Goal: Find specific fact: Find specific fact

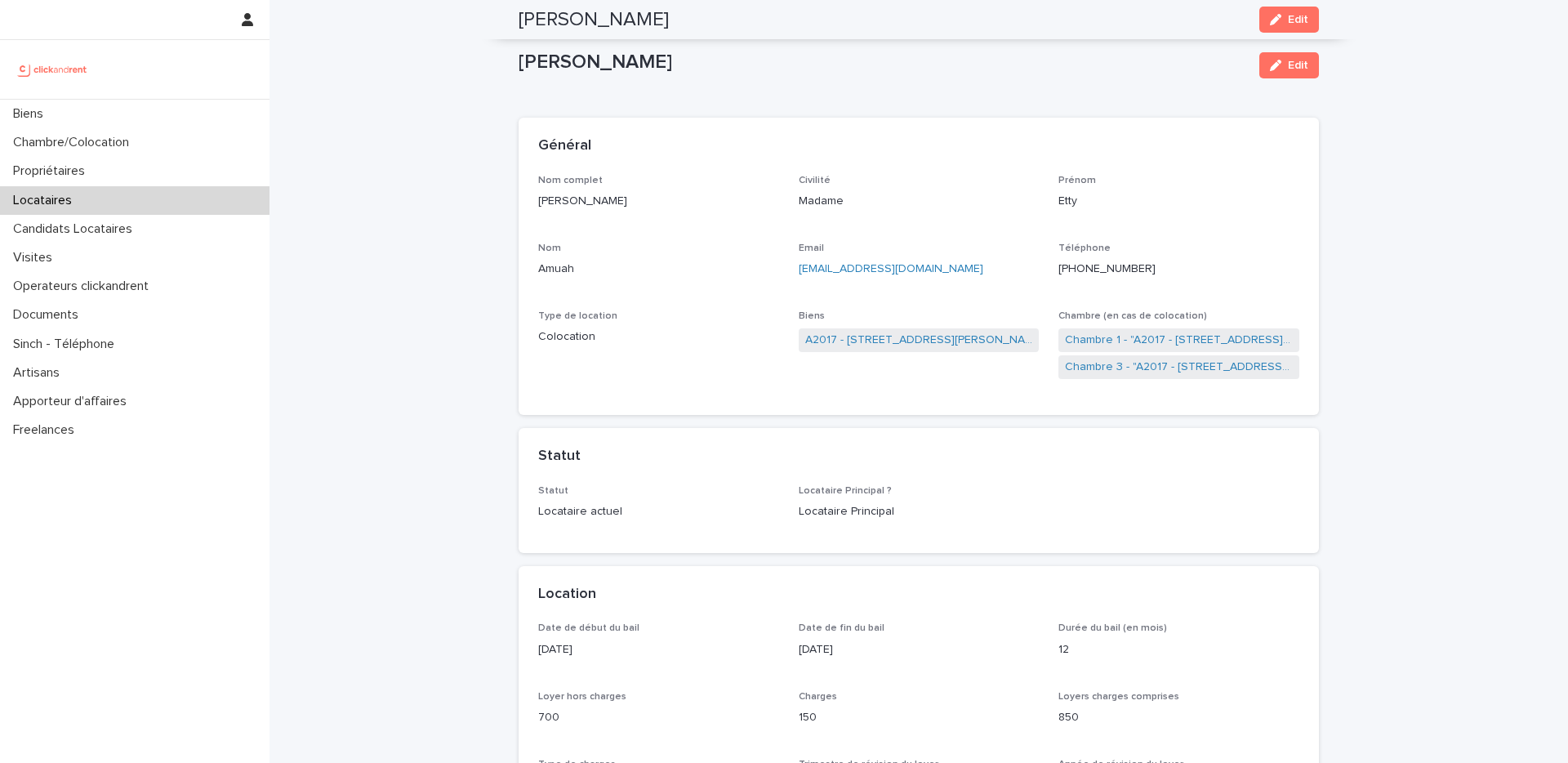
click at [149, 198] on div "Locataires" at bounding box center [134, 200] width 270 height 29
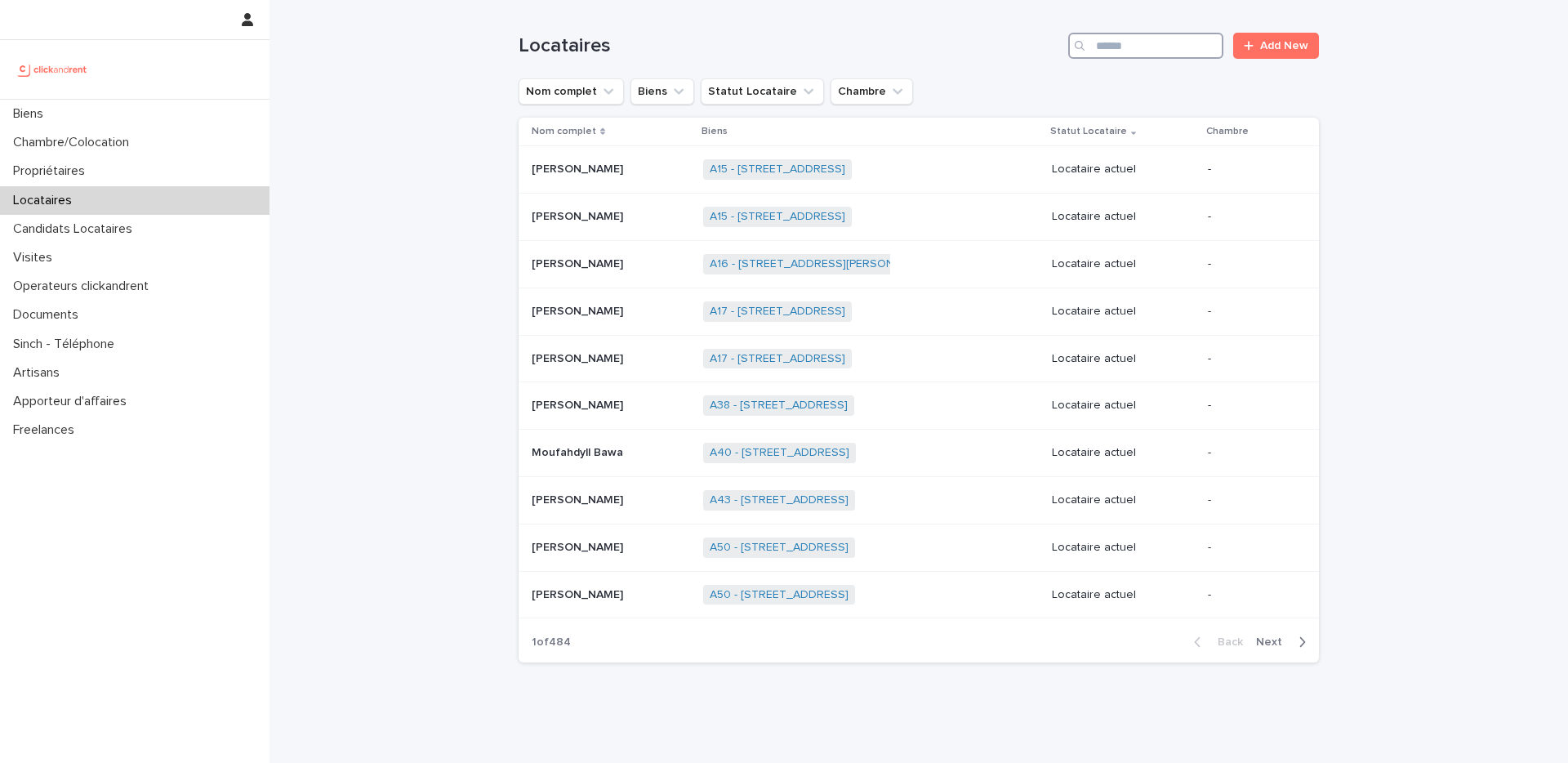
click at [1189, 47] on input "Search" at bounding box center [1145, 46] width 155 height 26
type input "******"
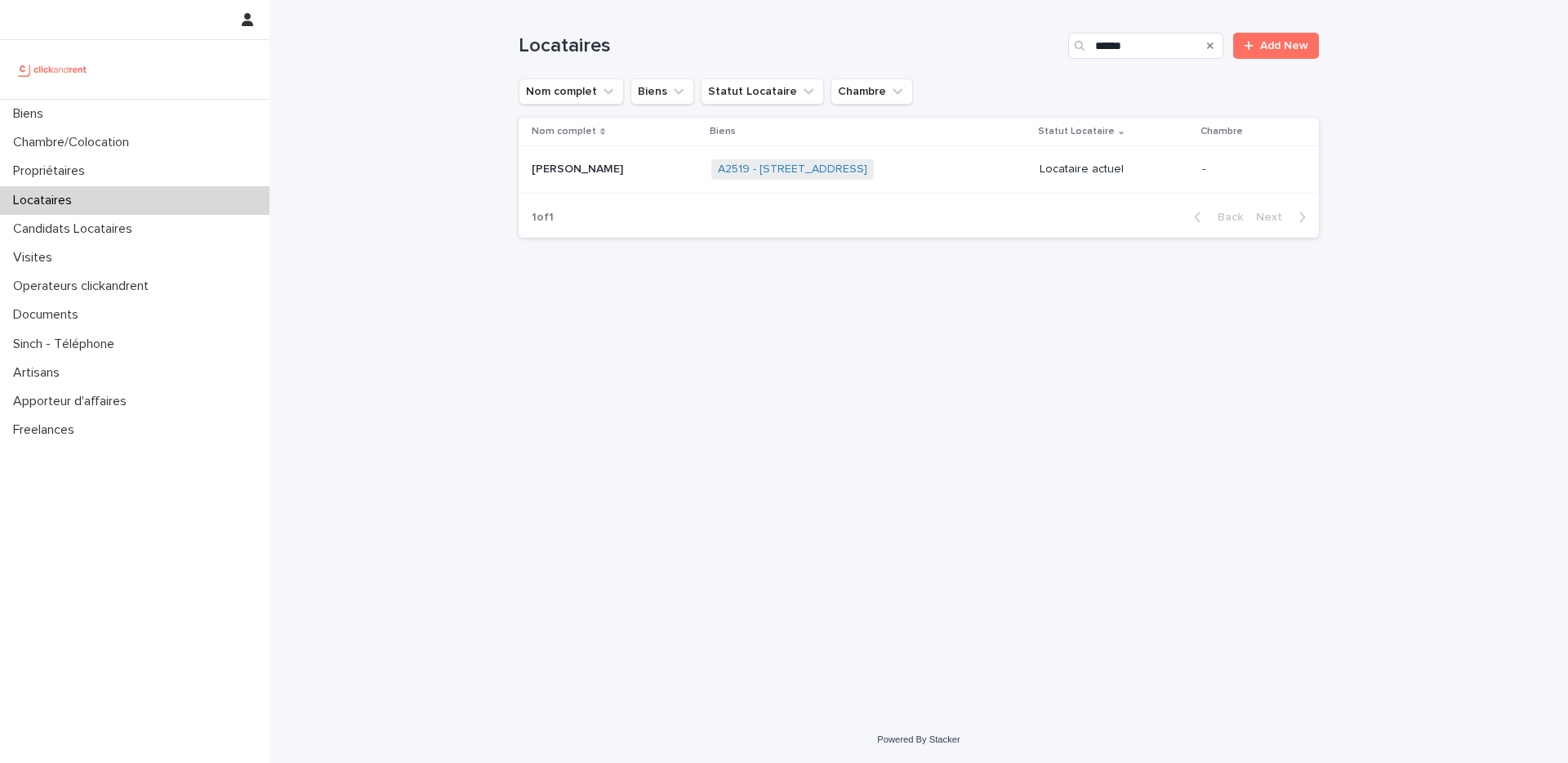
click at [767, 176] on link "A2519 - [STREET_ADDRESS]" at bounding box center [792, 169] width 149 height 14
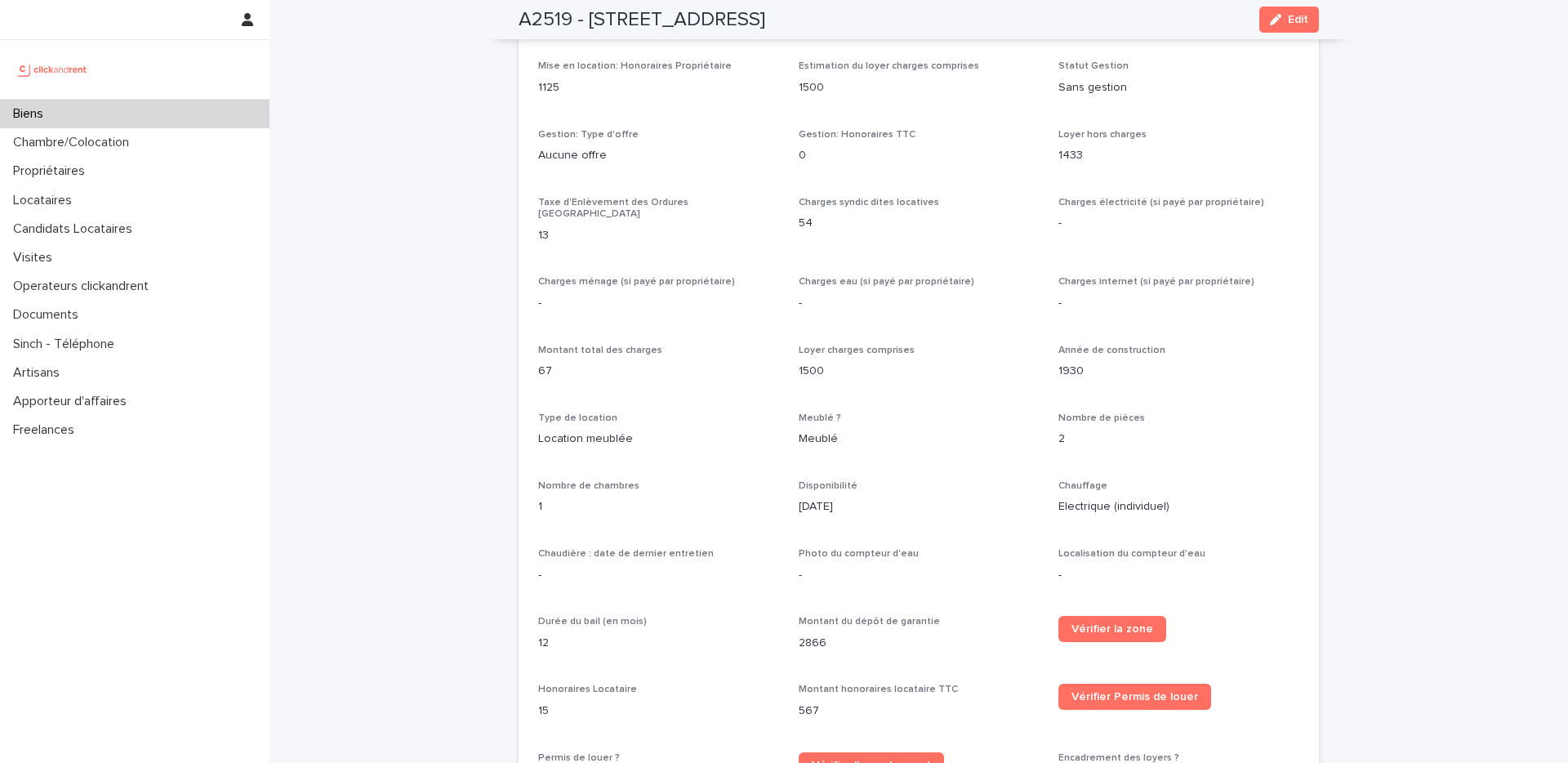
scroll to position [3698, 0]
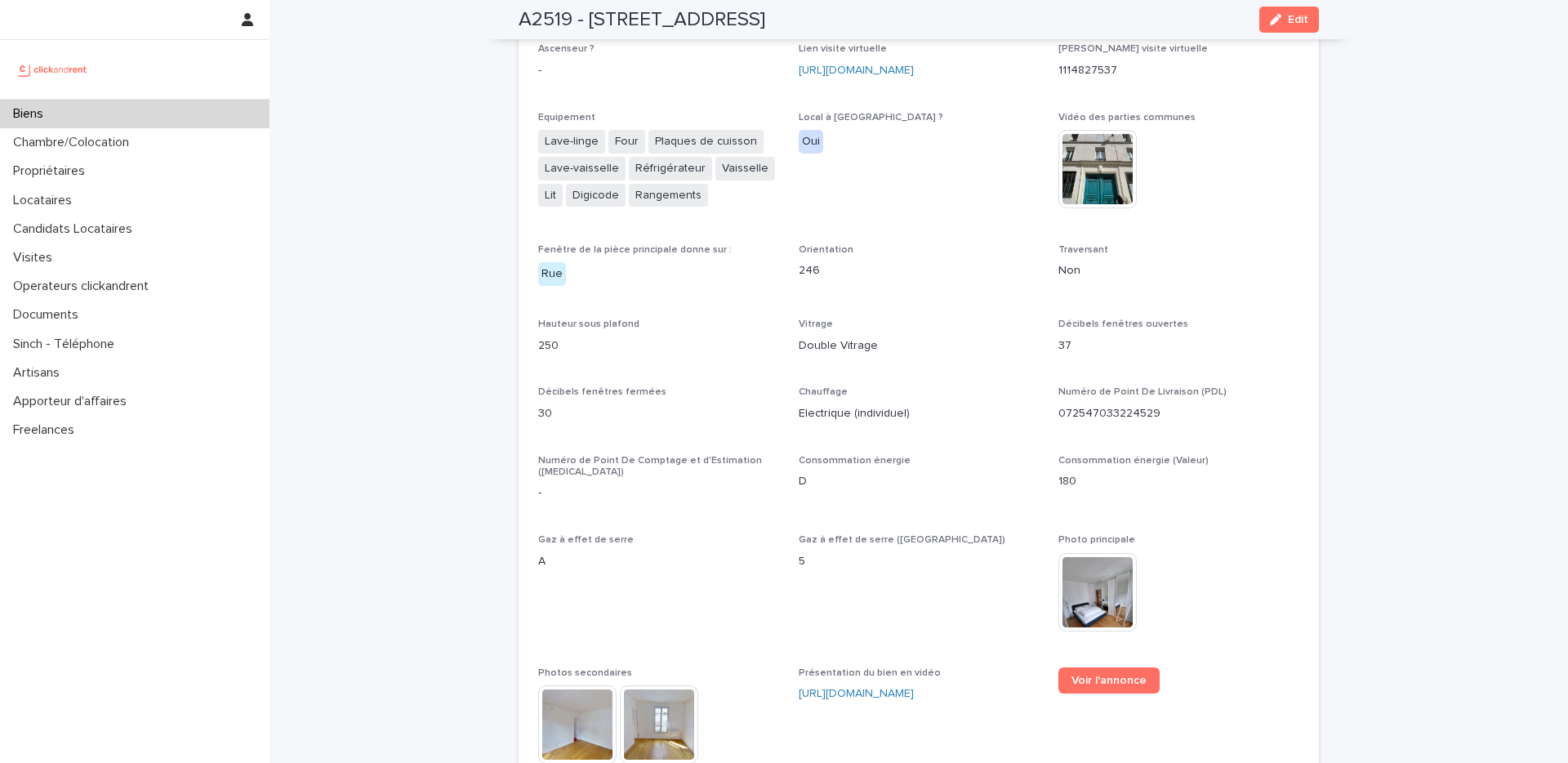
click at [1113, 405] on p "072547033224529" at bounding box center [1179, 413] width 241 height 17
copy p "072547033224529"
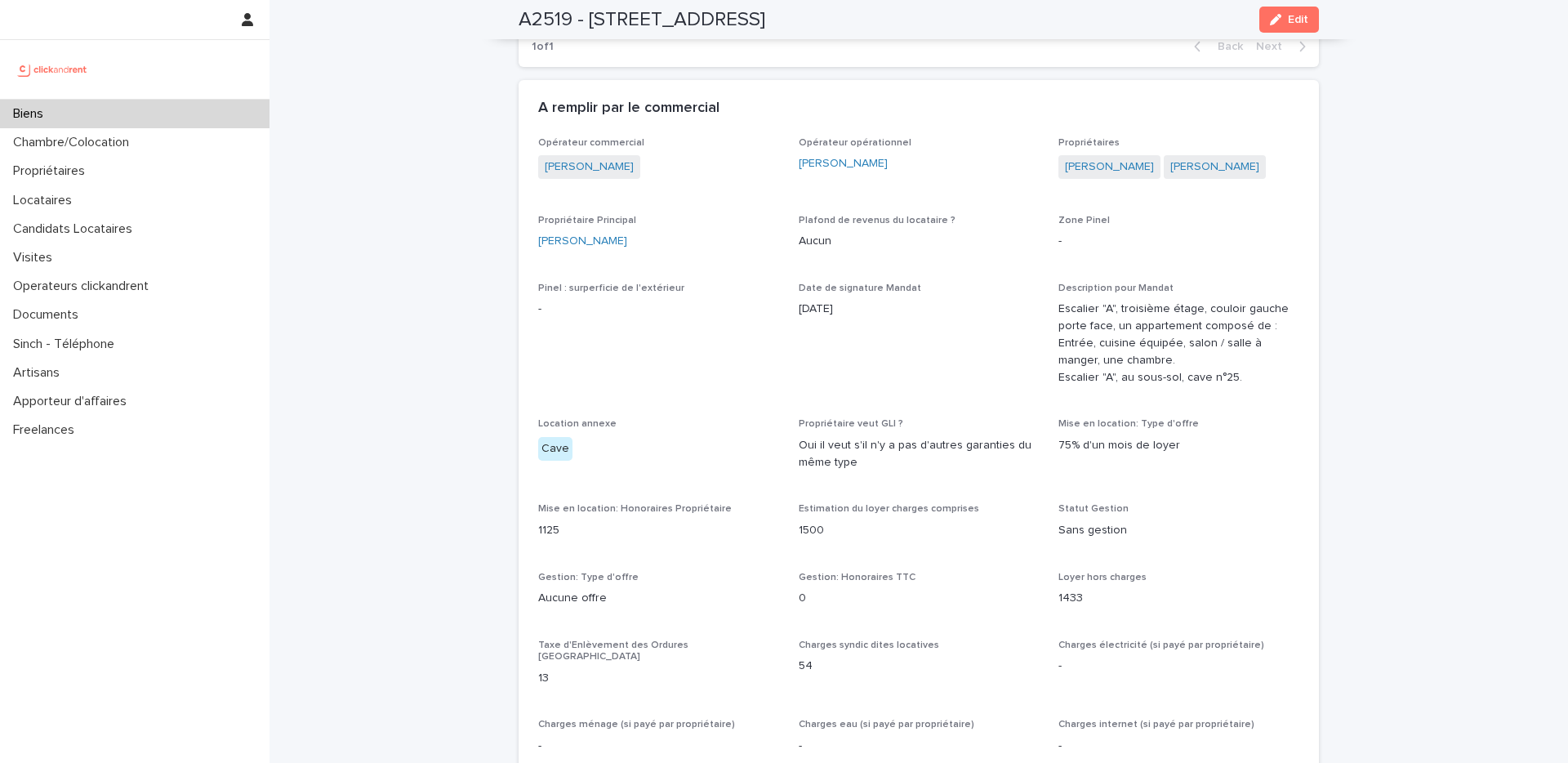
scroll to position [635, 0]
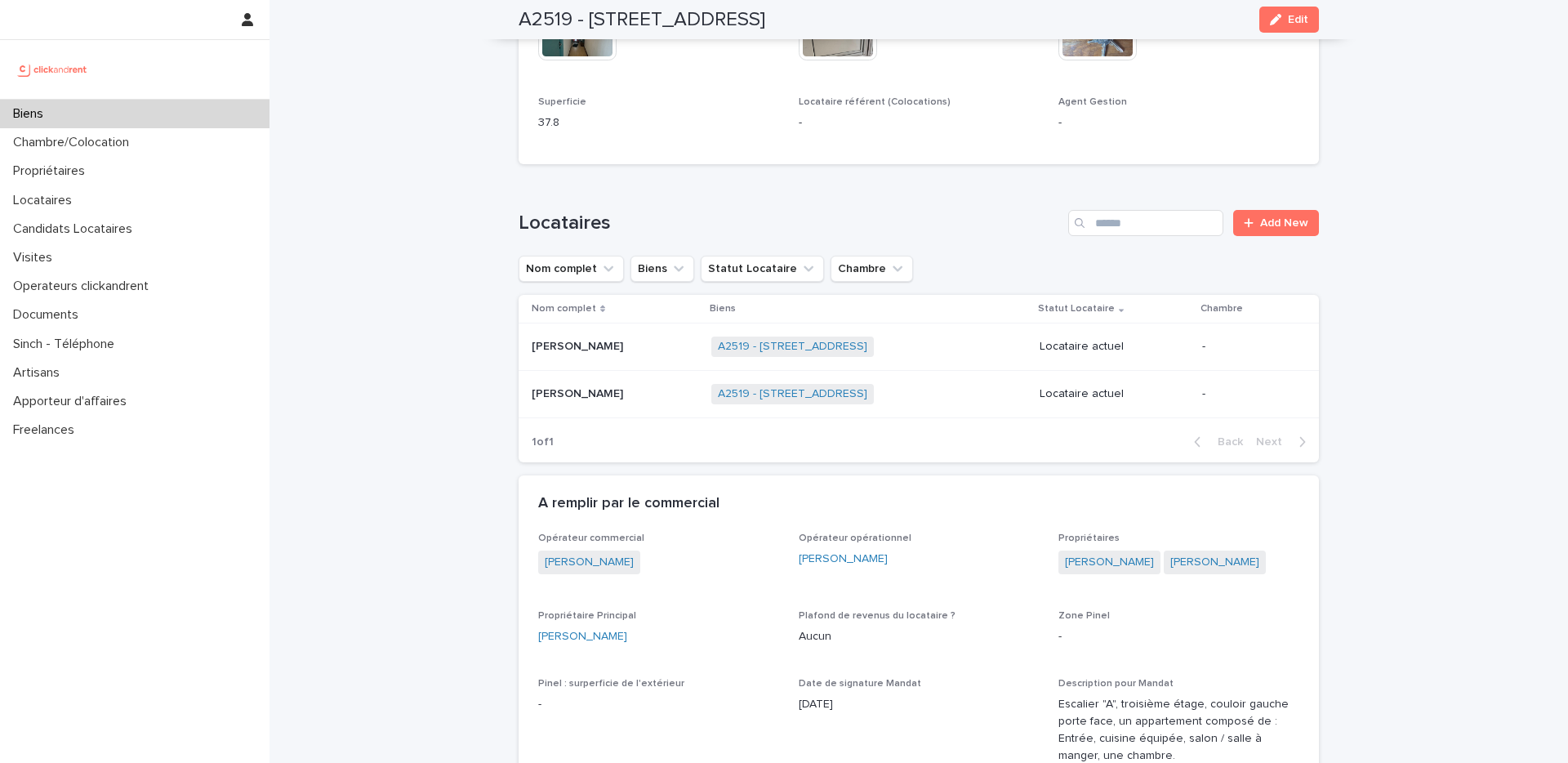
click at [958, 219] on div "Loading... Saving… Locataires Add New Nom complet Biens Statut Locataire Chambr…" at bounding box center [918, 326] width 800 height 298
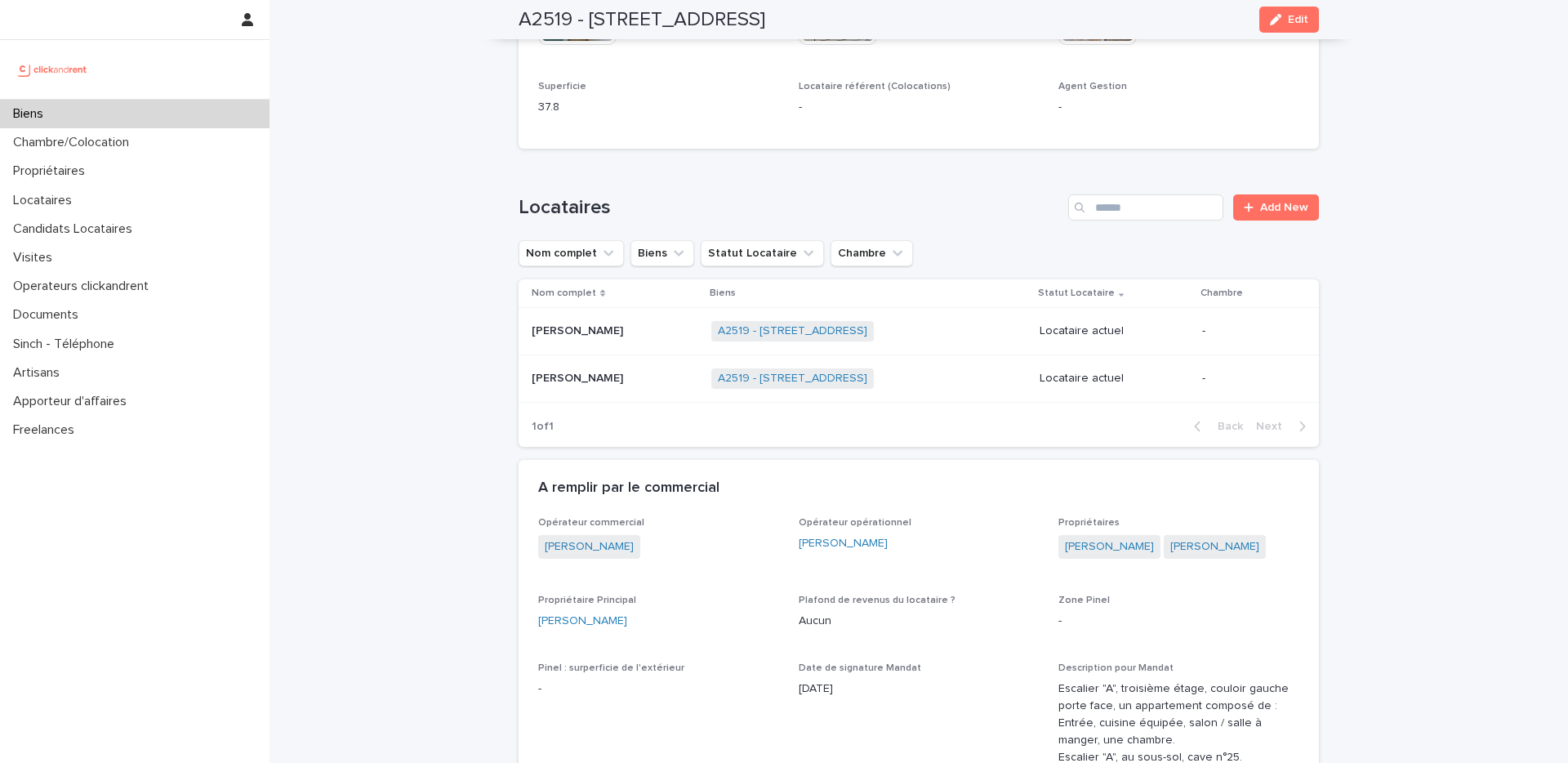
scroll to position [652, 0]
click at [581, 337] on p "[PERSON_NAME]" at bounding box center [578, 328] width 95 height 17
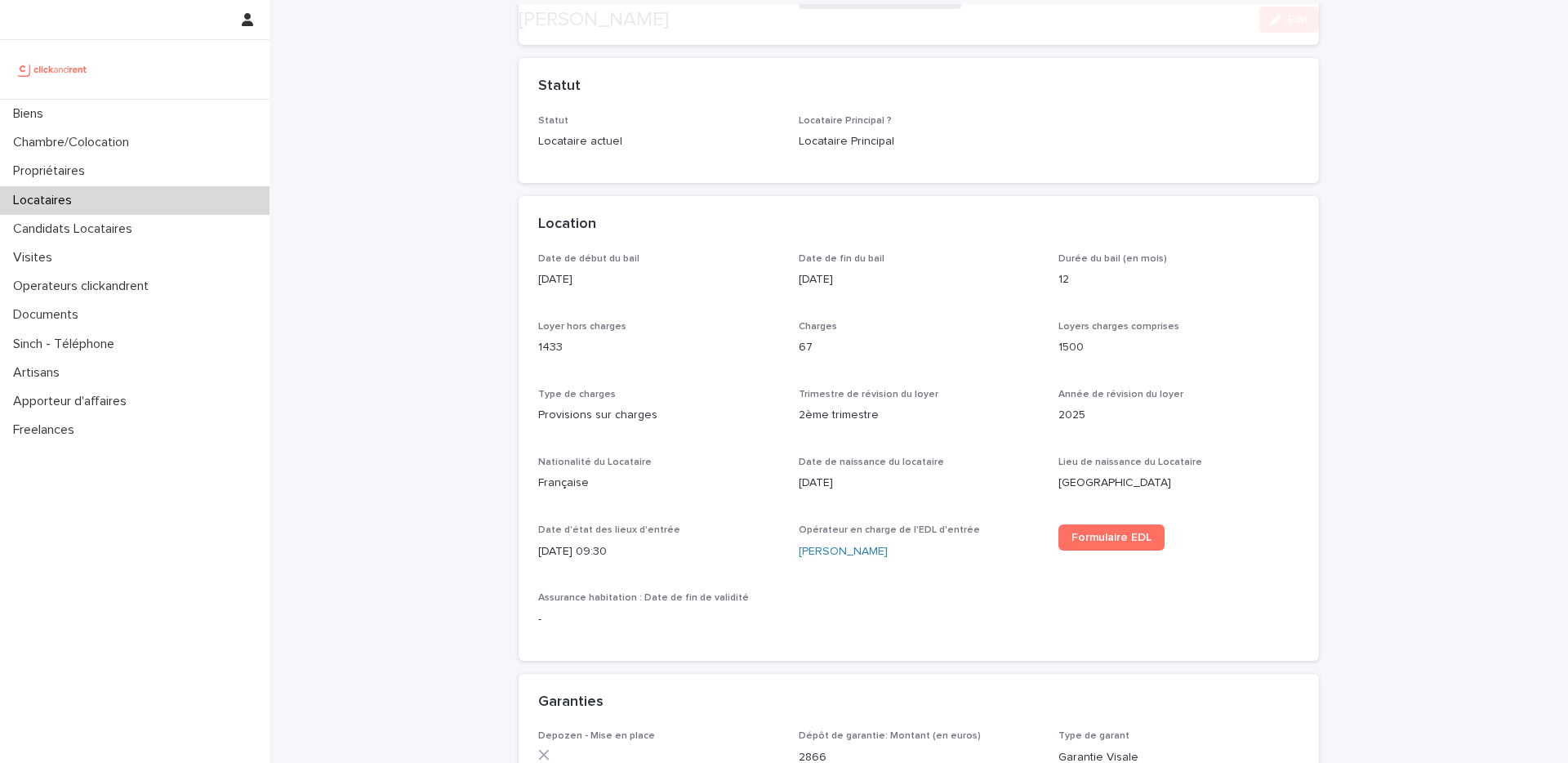
scroll to position [445, 0]
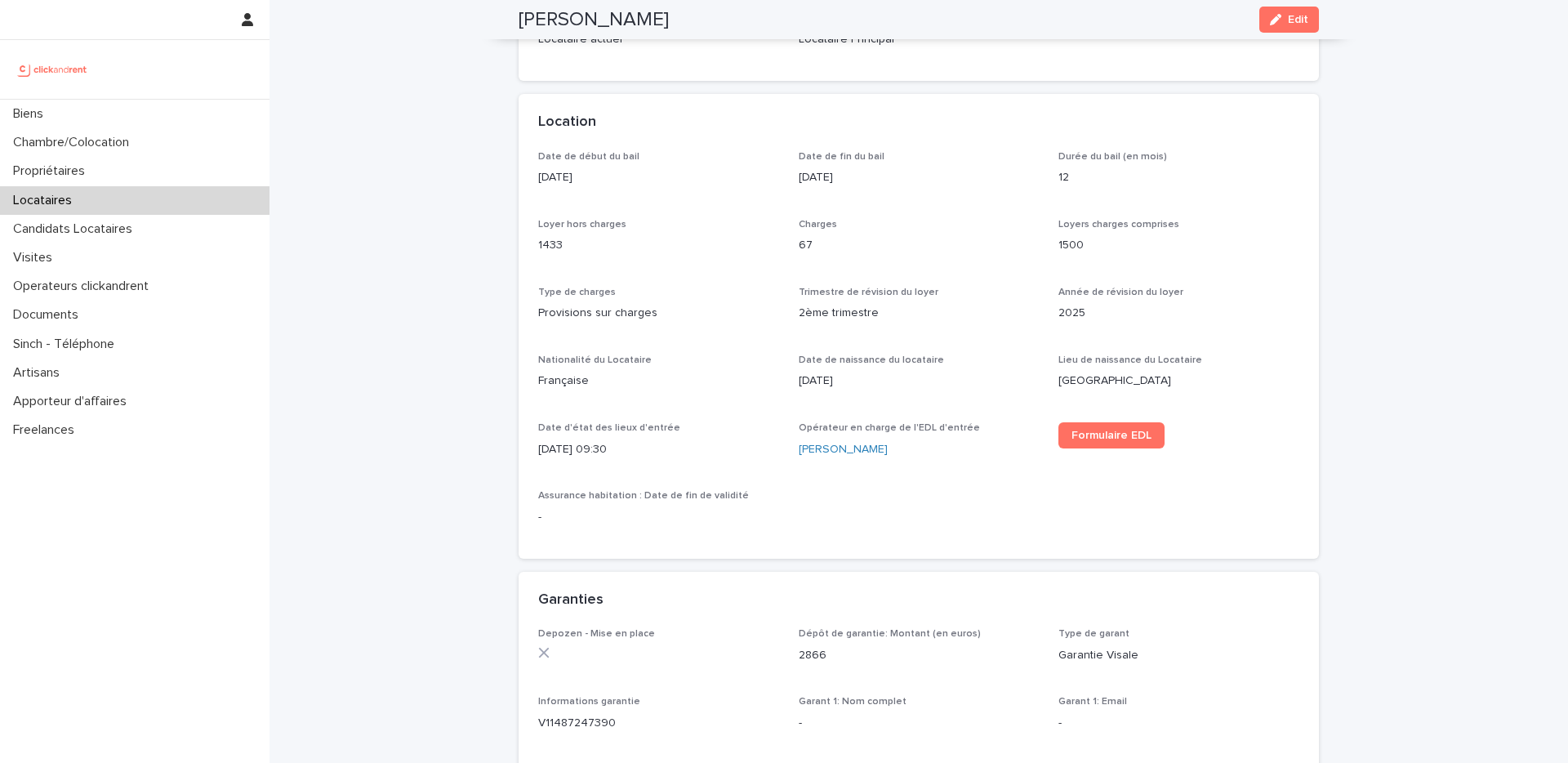
click at [599, 449] on p "[DATE] 09:30" at bounding box center [659, 449] width 241 height 17
copy p "[DATE] 09:30"
